Goal: Navigation & Orientation: Find specific page/section

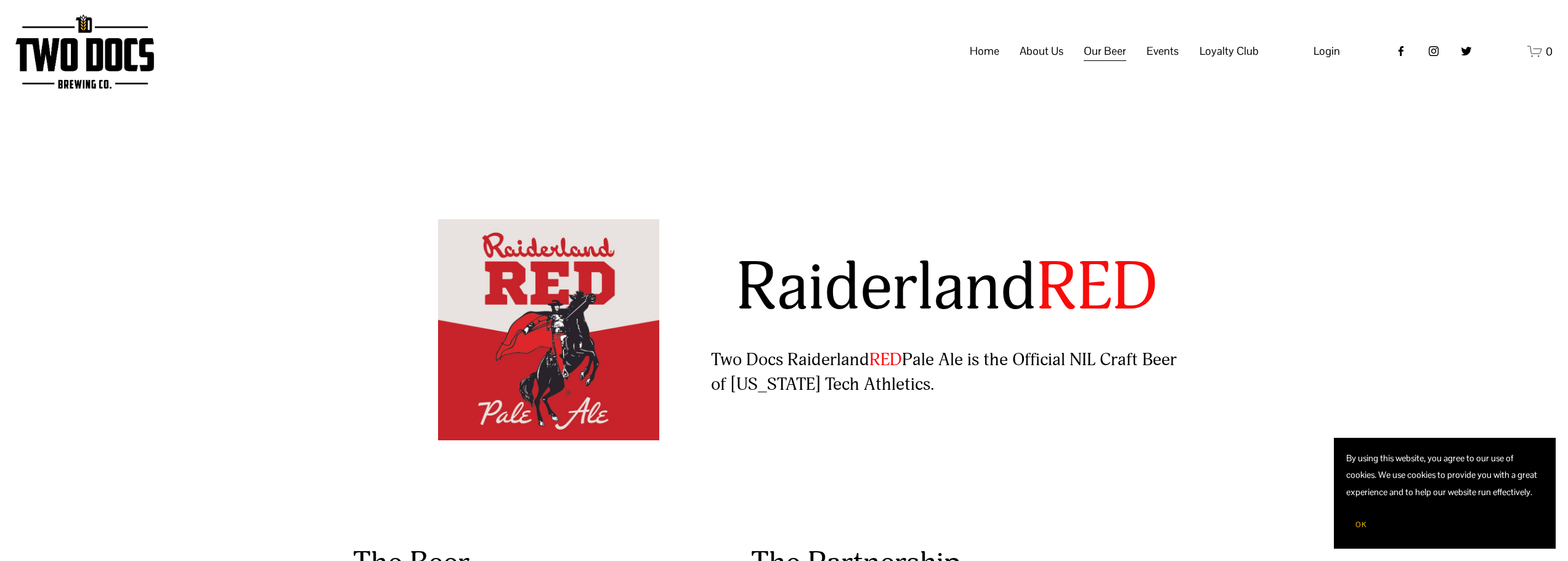
click at [143, 67] on img at bounding box center [84, 51] width 138 height 75
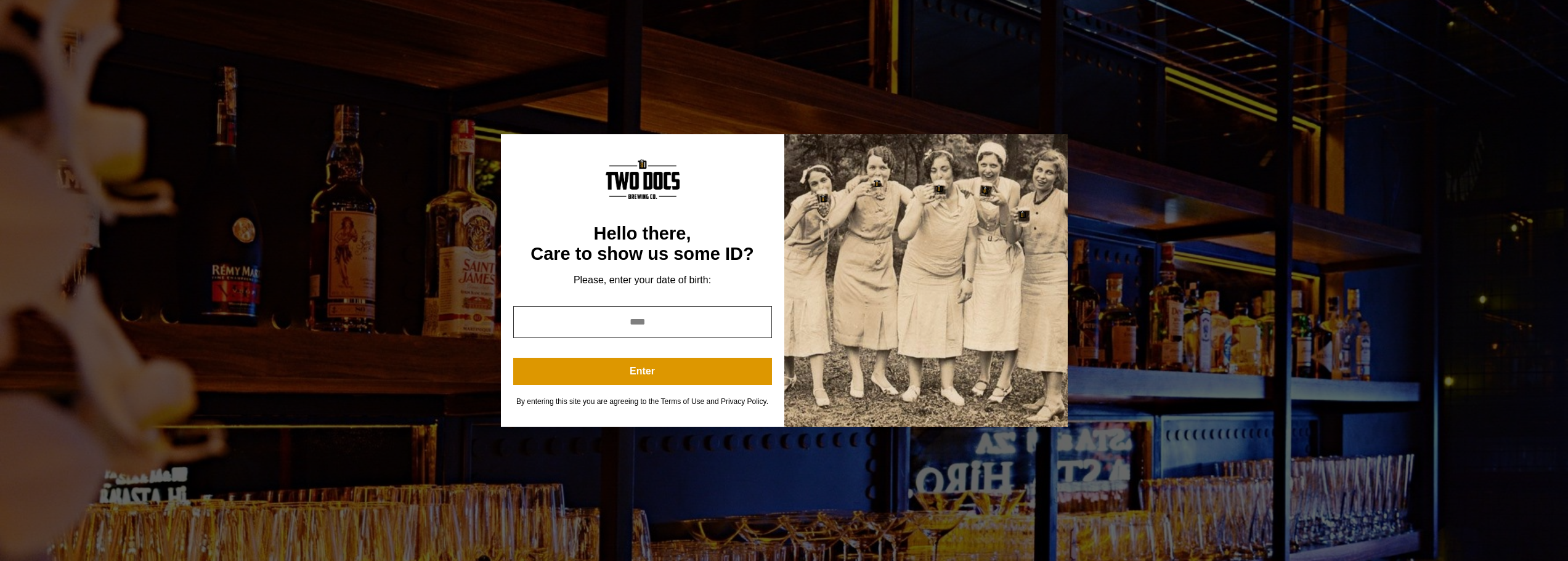
click at [725, 317] on input "year" at bounding box center [642, 322] width 258 height 32
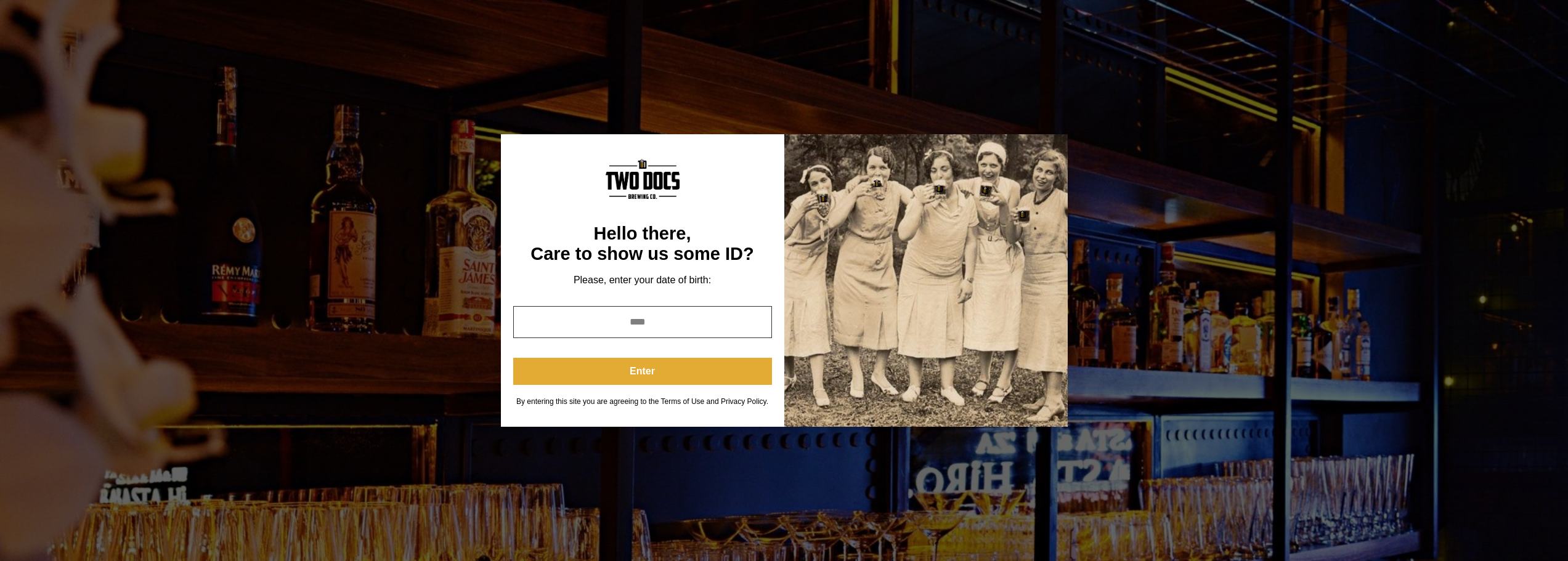
type input "****"
click at [701, 370] on button "Enter" at bounding box center [642, 370] width 258 height 27
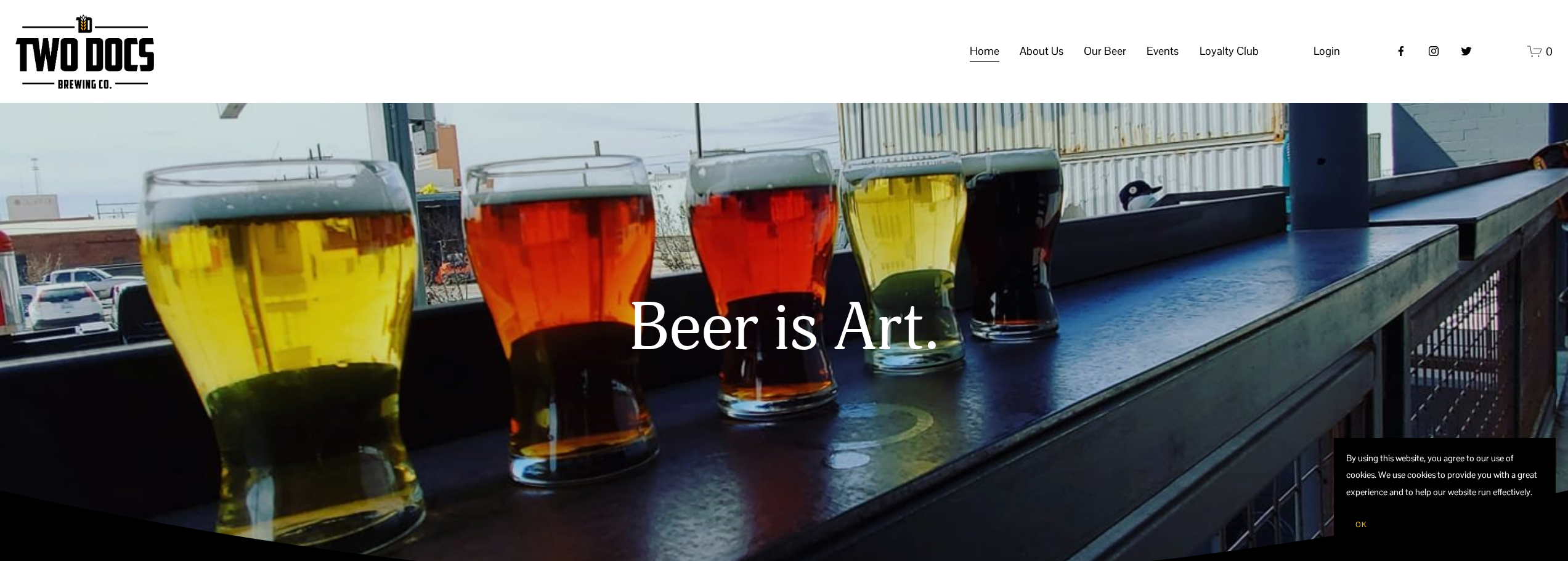
scroll to position [28, 0]
click at [1114, 61] on span "Our Beer" at bounding box center [1104, 51] width 42 height 21
click at [0, 0] on span "Raiderland RED" at bounding box center [0, 0] width 0 height 0
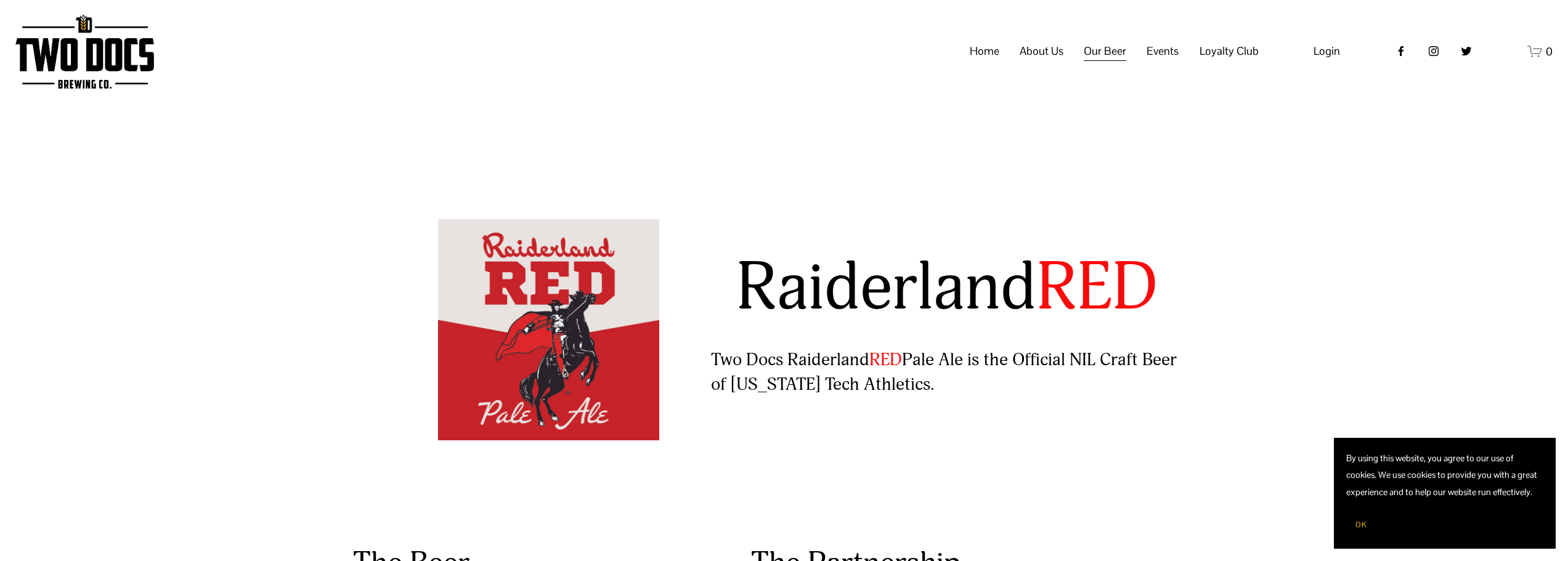
click at [0, 0] on span "Taproom Menu" at bounding box center [0, 0] width 0 height 0
